Goal: Information Seeking & Learning: Learn about a topic

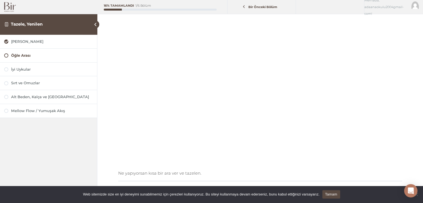
scroll to position [48, 0]
click at [8, 69] on div at bounding box center [6, 69] width 4 height 4
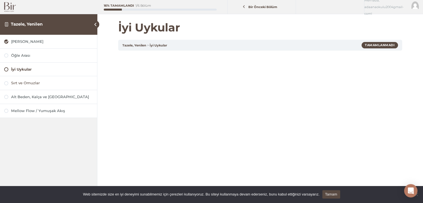
click at [7, 84] on div at bounding box center [6, 83] width 4 height 4
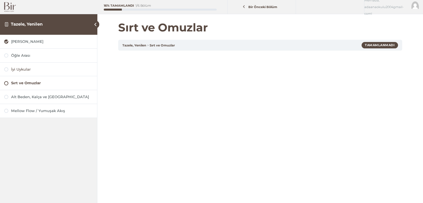
click at [6, 70] on div at bounding box center [6, 69] width 4 height 4
